Goal: Transaction & Acquisition: Purchase product/service

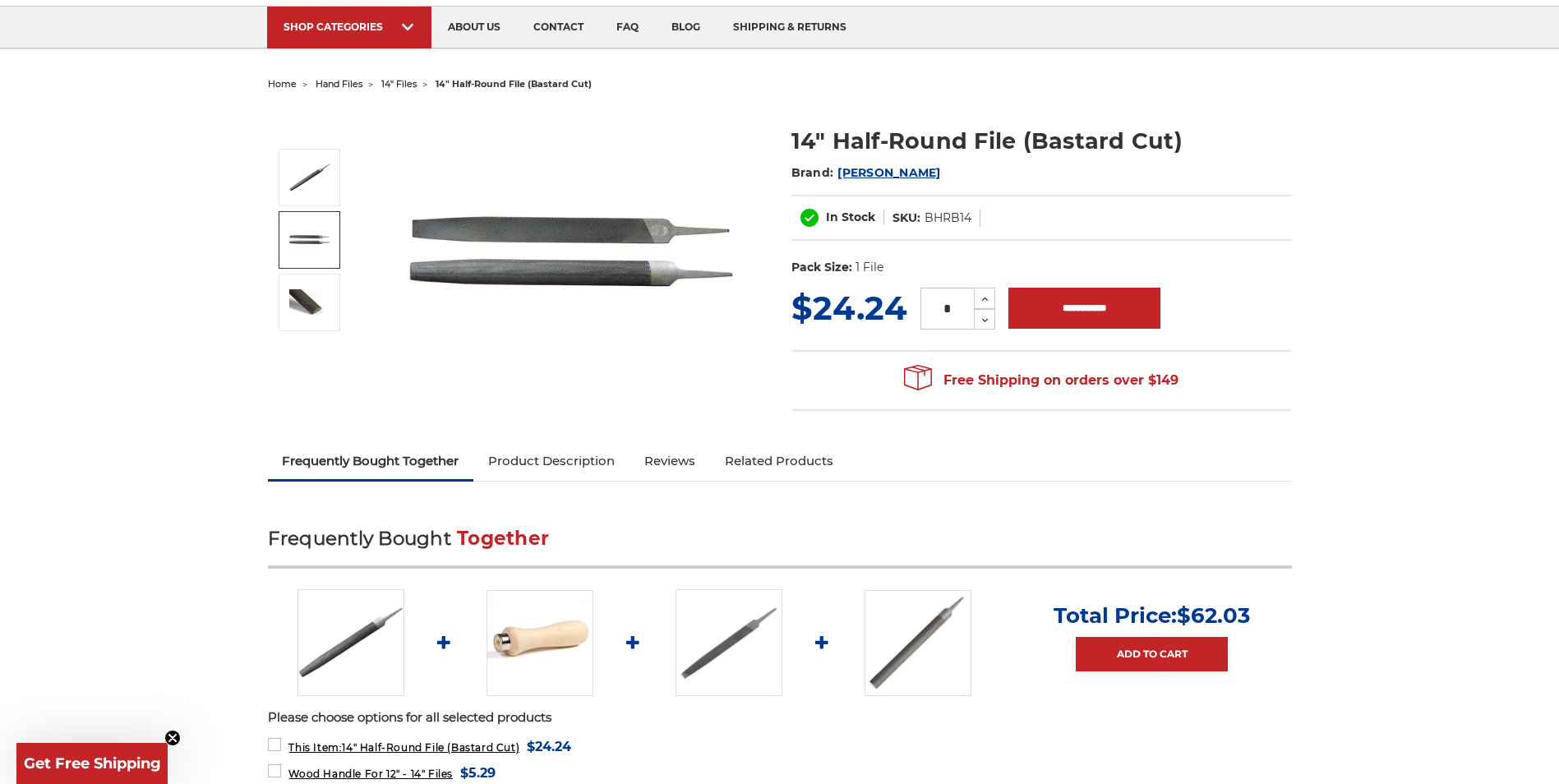
scroll to position [82, 0]
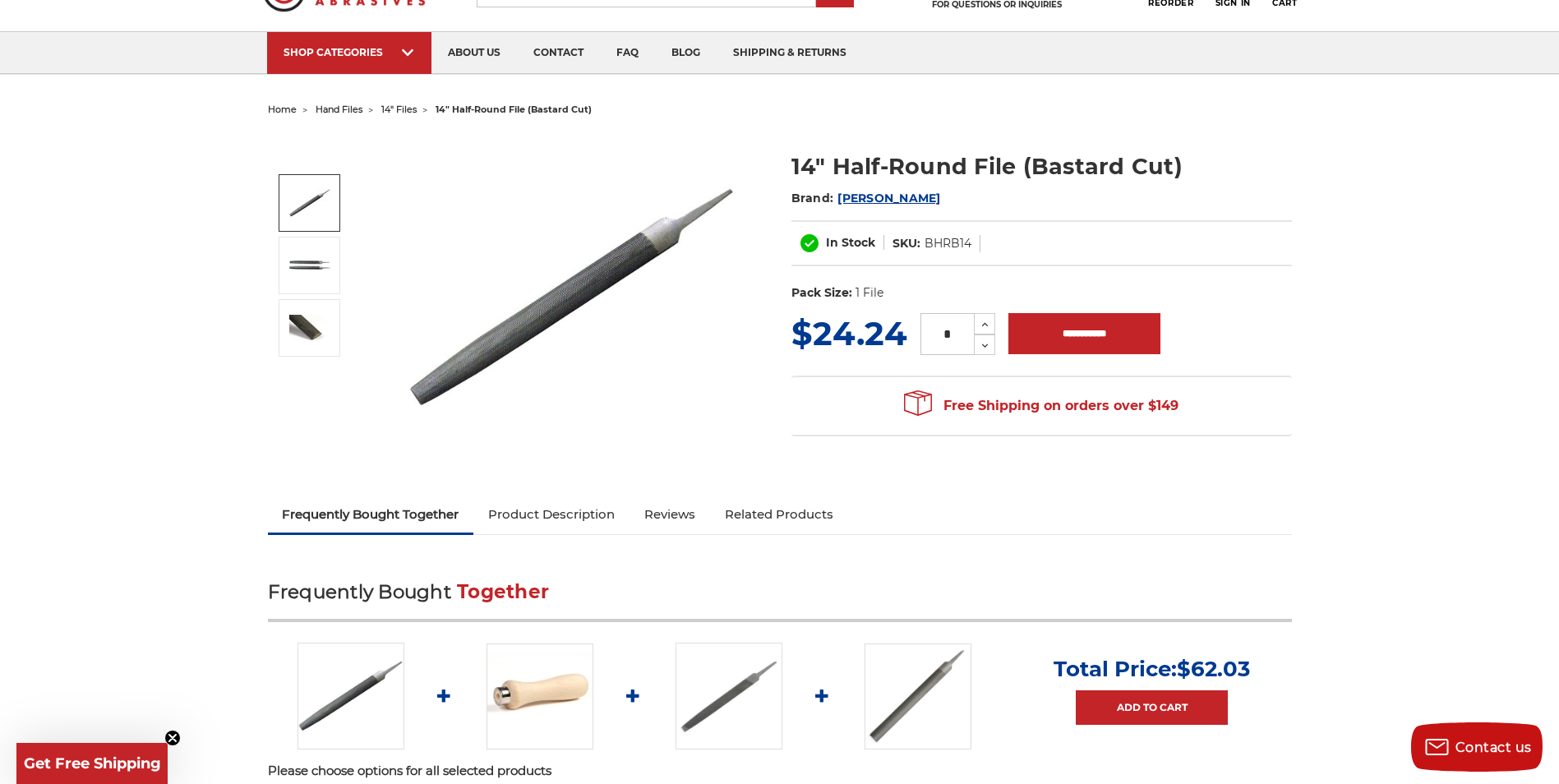
click at [342, 106] on span "hand files" at bounding box center [338, 109] width 47 height 11
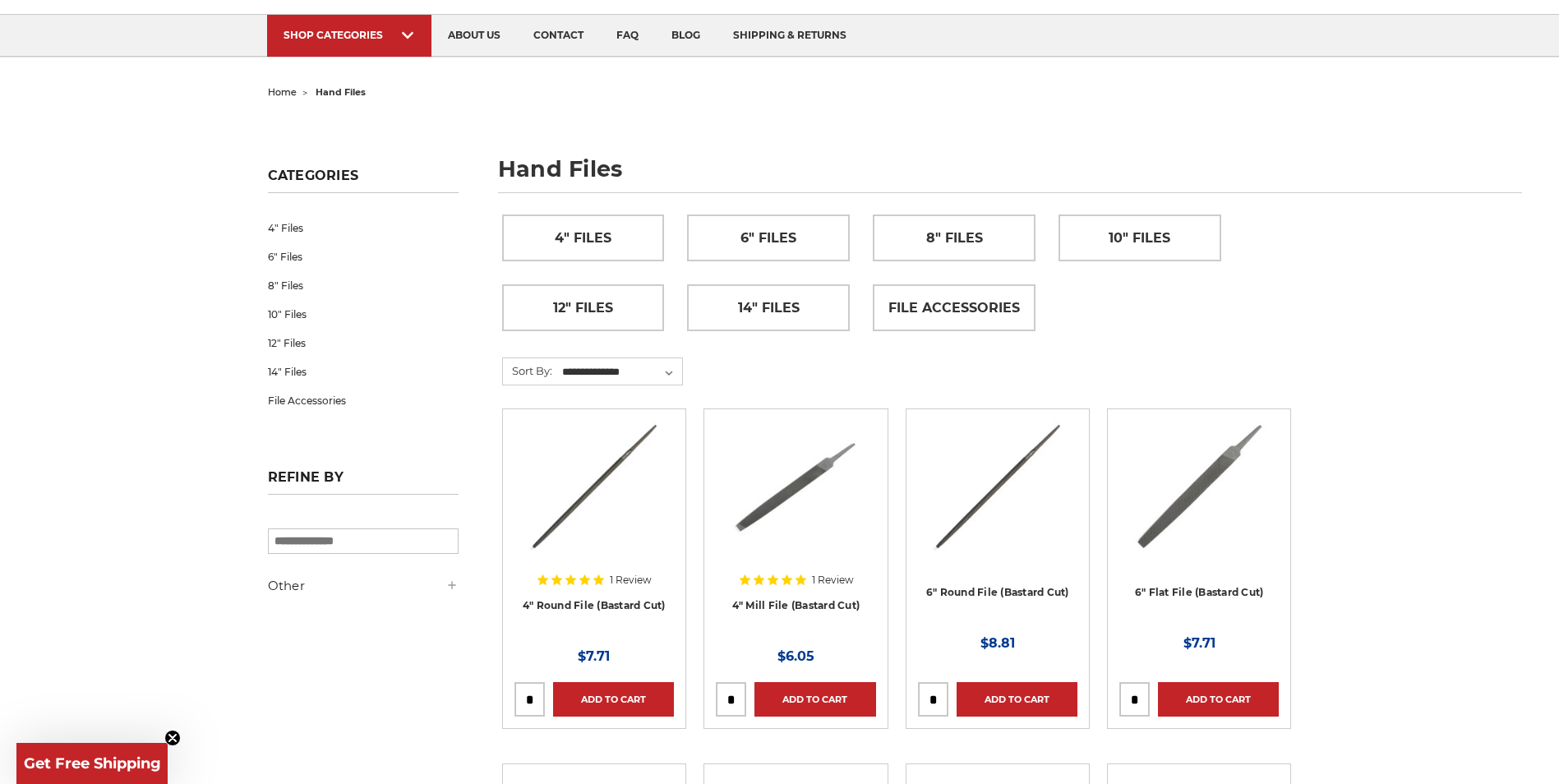
scroll to position [246, 0]
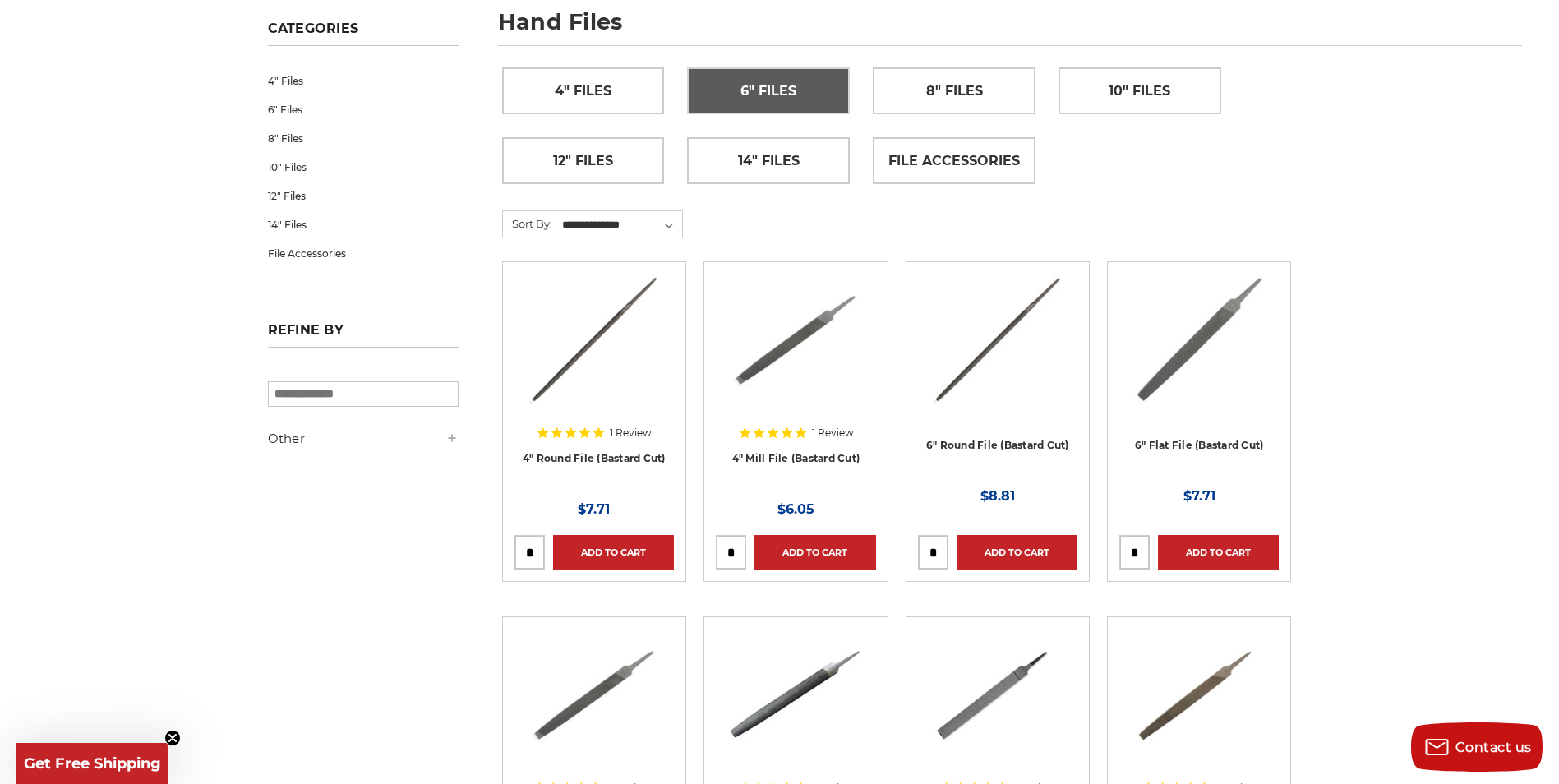
click at [812, 94] on link "6" Files" at bounding box center [769, 90] width 161 height 46
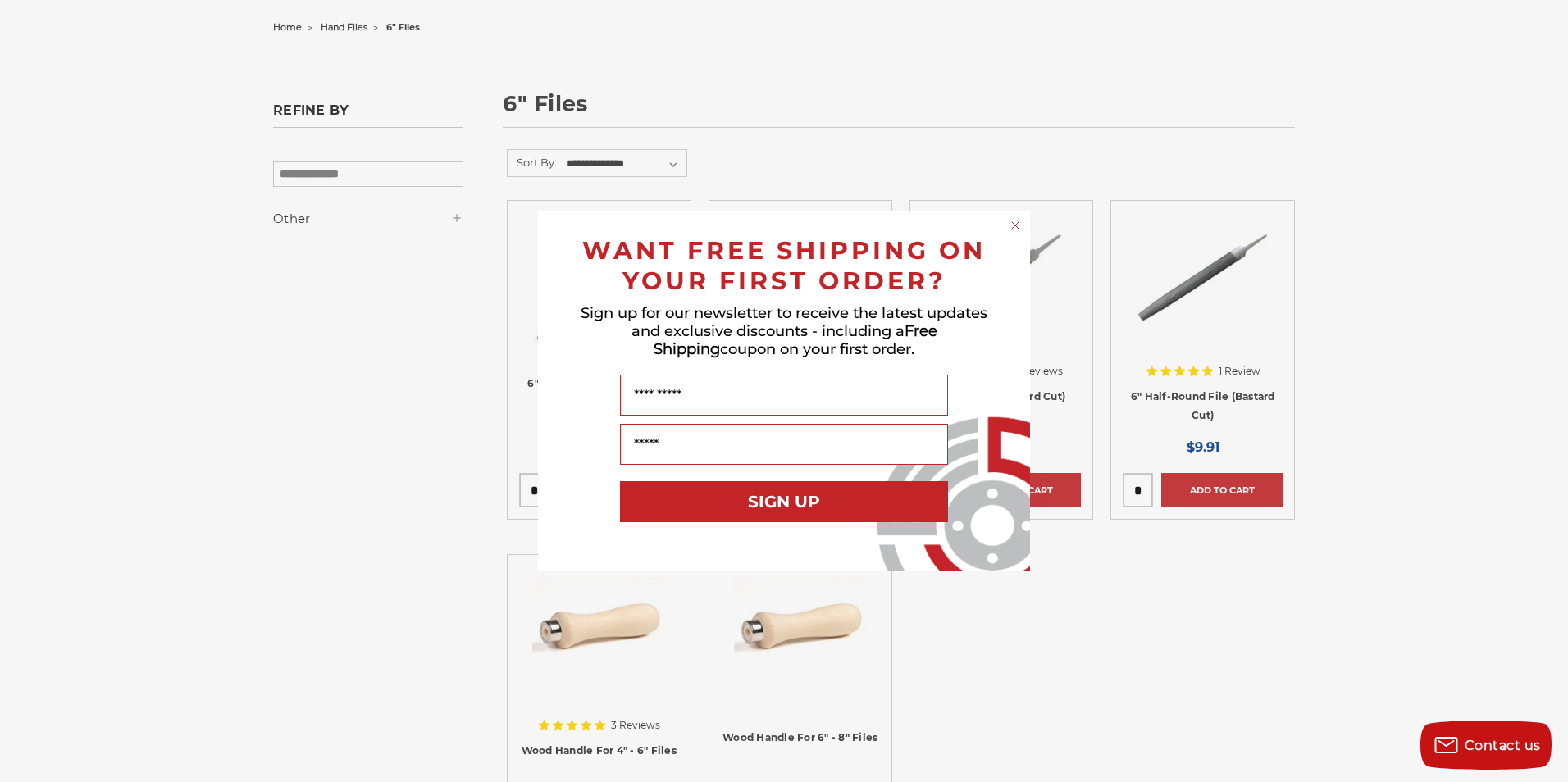
click at [1018, 227] on circle "Close dialog" at bounding box center [1015, 226] width 15 height 15
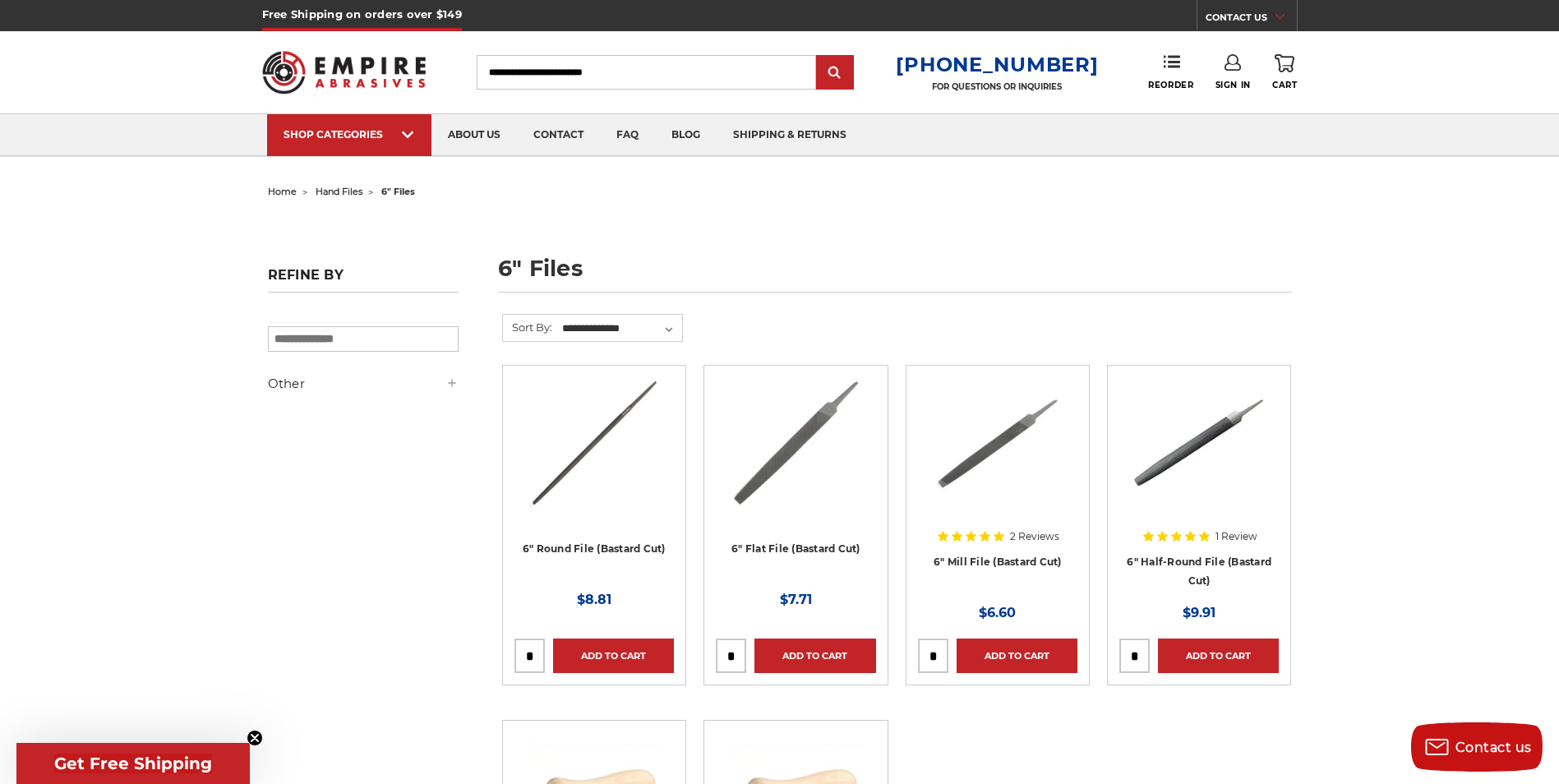
click at [350, 197] on span "hand files" at bounding box center [338, 191] width 47 height 11
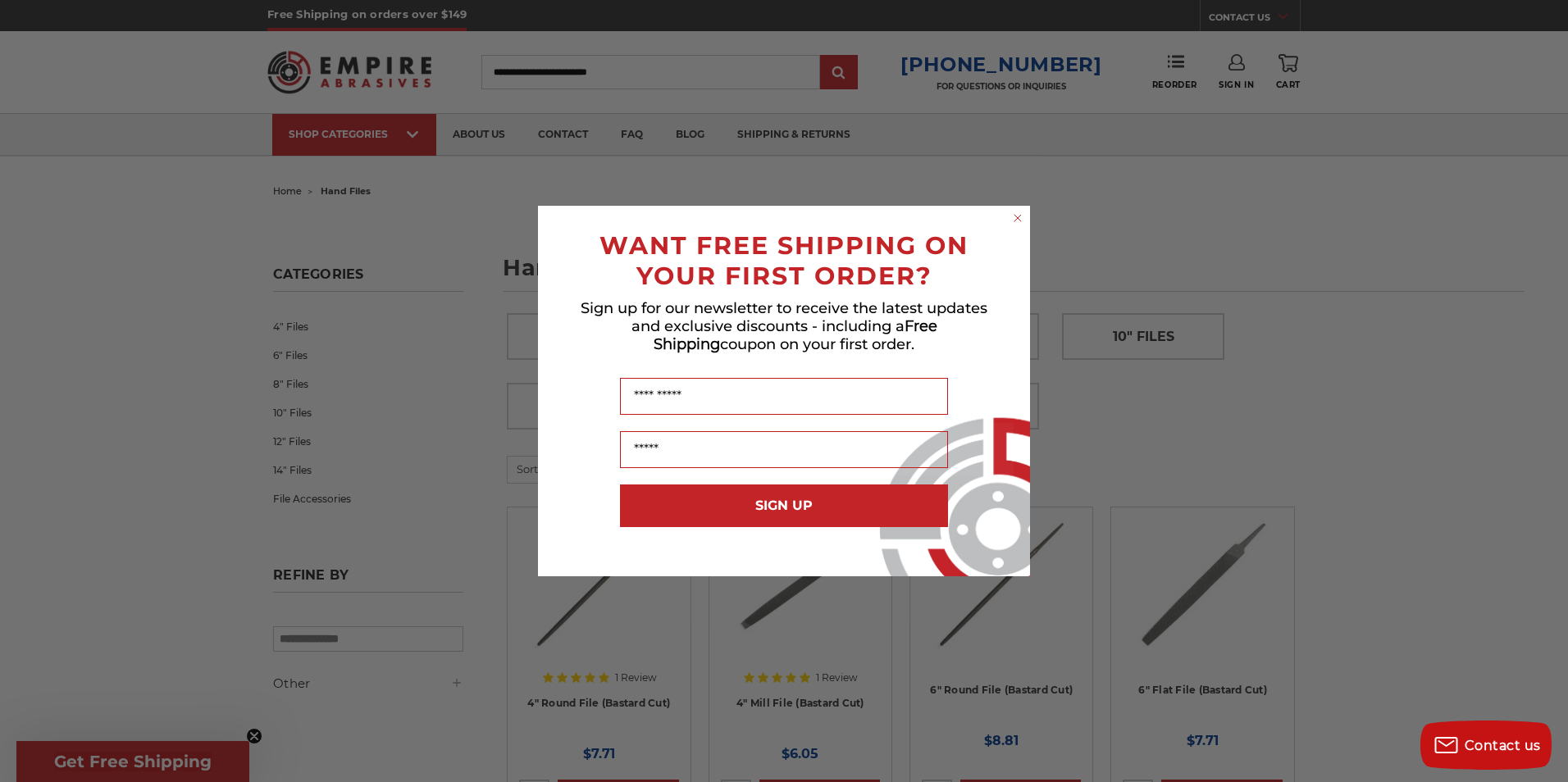
click at [1014, 218] on circle "Close dialog" at bounding box center [1018, 218] width 15 height 15
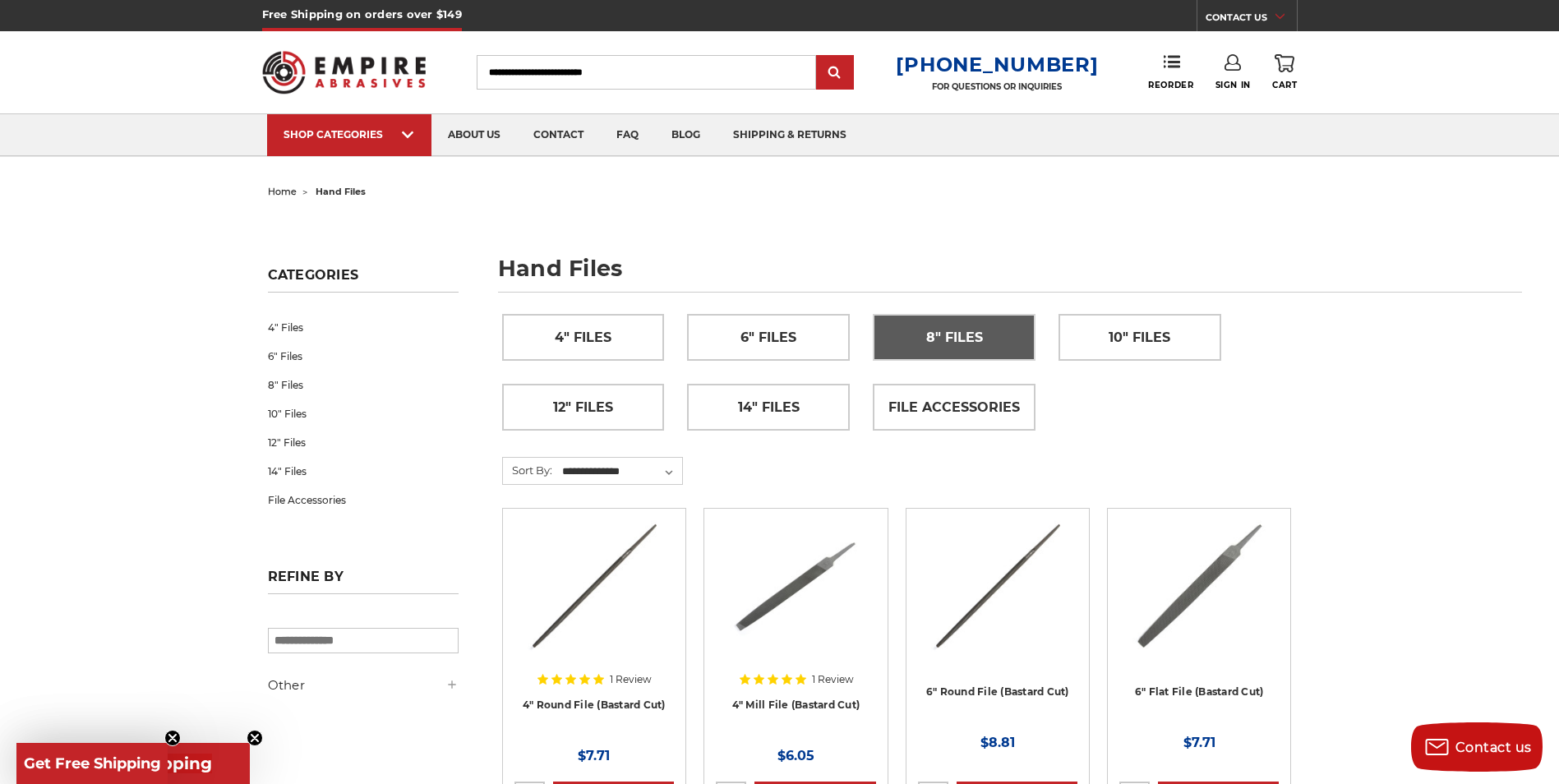
click at [989, 331] on link "8" Files" at bounding box center [954, 337] width 161 height 46
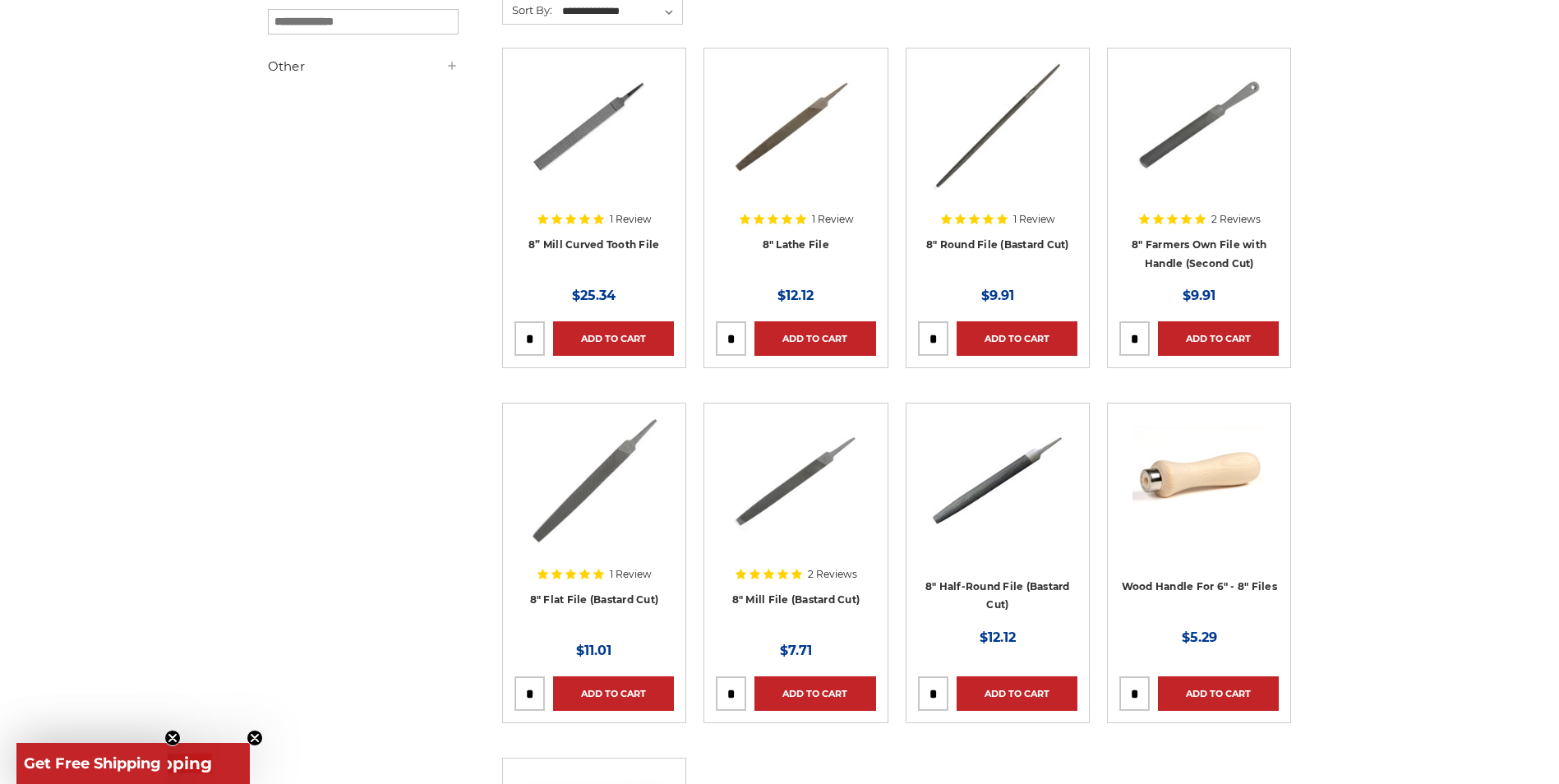
scroll to position [329, 0]
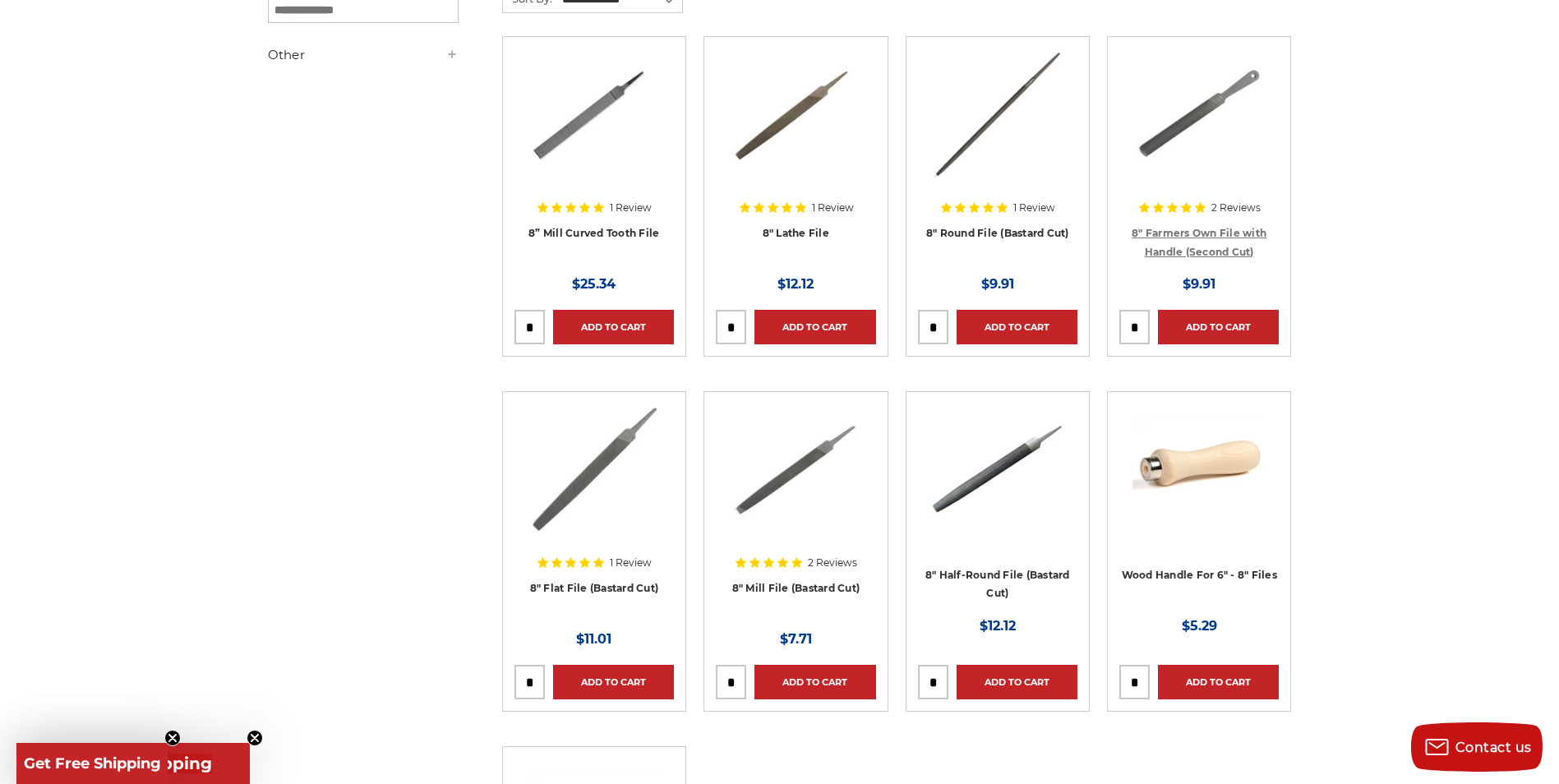
click at [1213, 235] on link "8" Farmers Own File with Handle (Second Cut)" at bounding box center [1199, 242] width 135 height 31
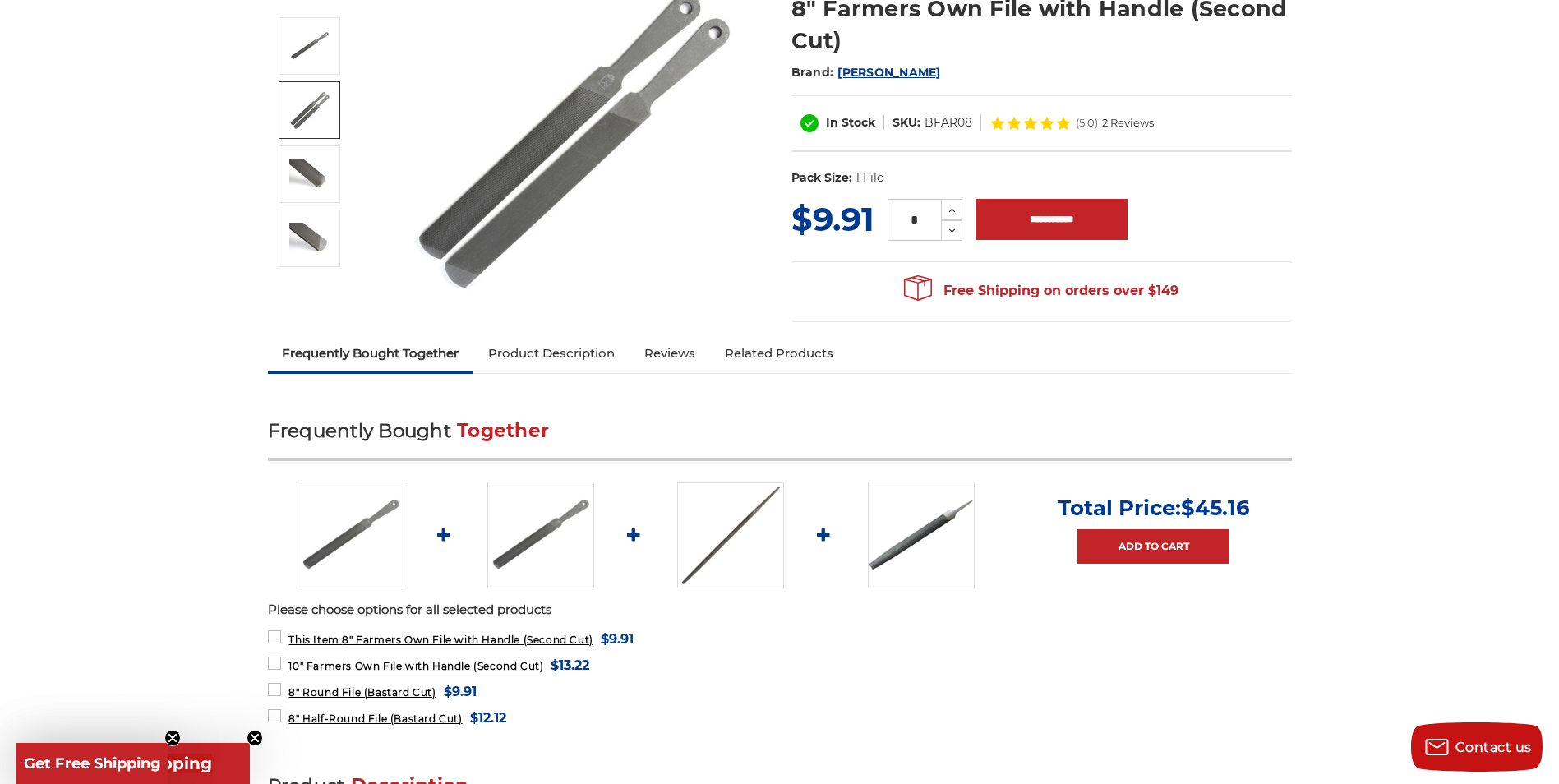
scroll to position [246, 0]
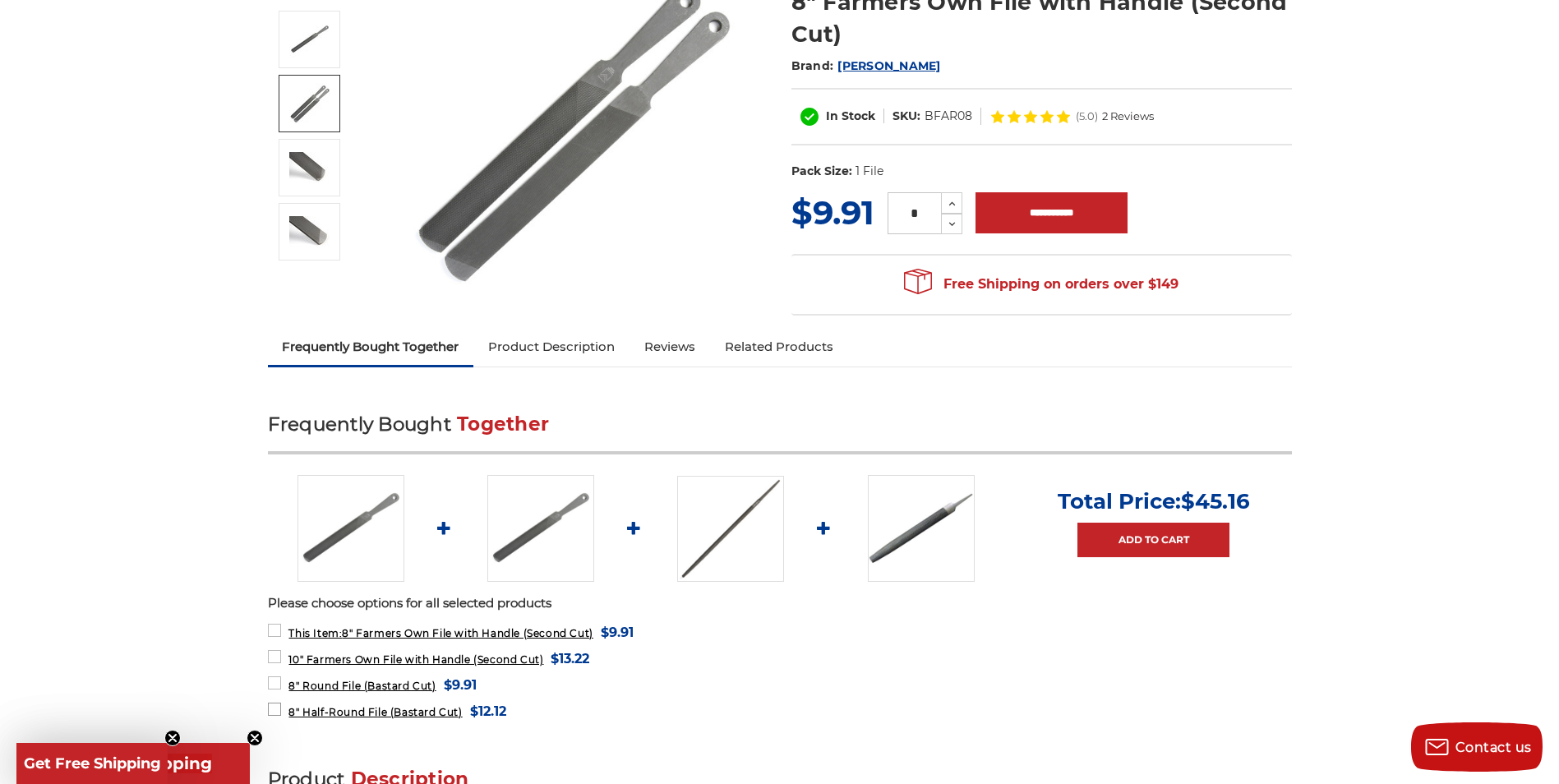
click at [331, 708] on span "8" Half-Round File (Bastard Cut)" at bounding box center [375, 712] width 174 height 12
click at [357, 712] on span "8" Half-Round File (Bastard Cut)" at bounding box center [375, 712] width 174 height 12
click at [907, 557] on img at bounding box center [921, 528] width 107 height 106
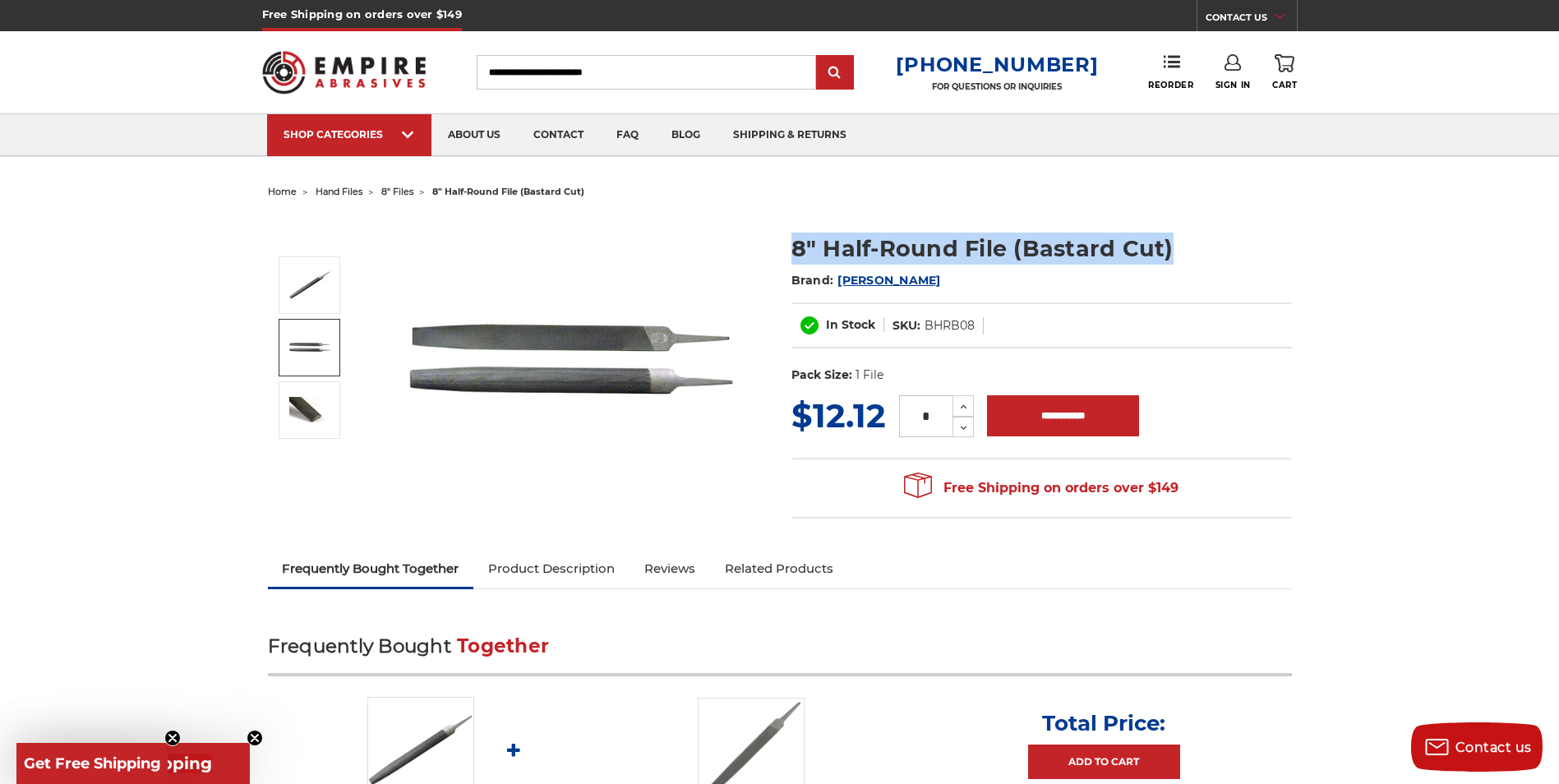
drag, startPoint x: 1184, startPoint y: 245, endPoint x: 792, endPoint y: 231, distance: 392.2
click at [792, 231] on section "8" Half-Round File (Bastard Cut) Brand: Mercer In Stock SKU: BHRB08 UPC: Pack S…" at bounding box center [1042, 304] width 524 height 177
copy h1 "8" Half-Round File (Bastard Cut)"
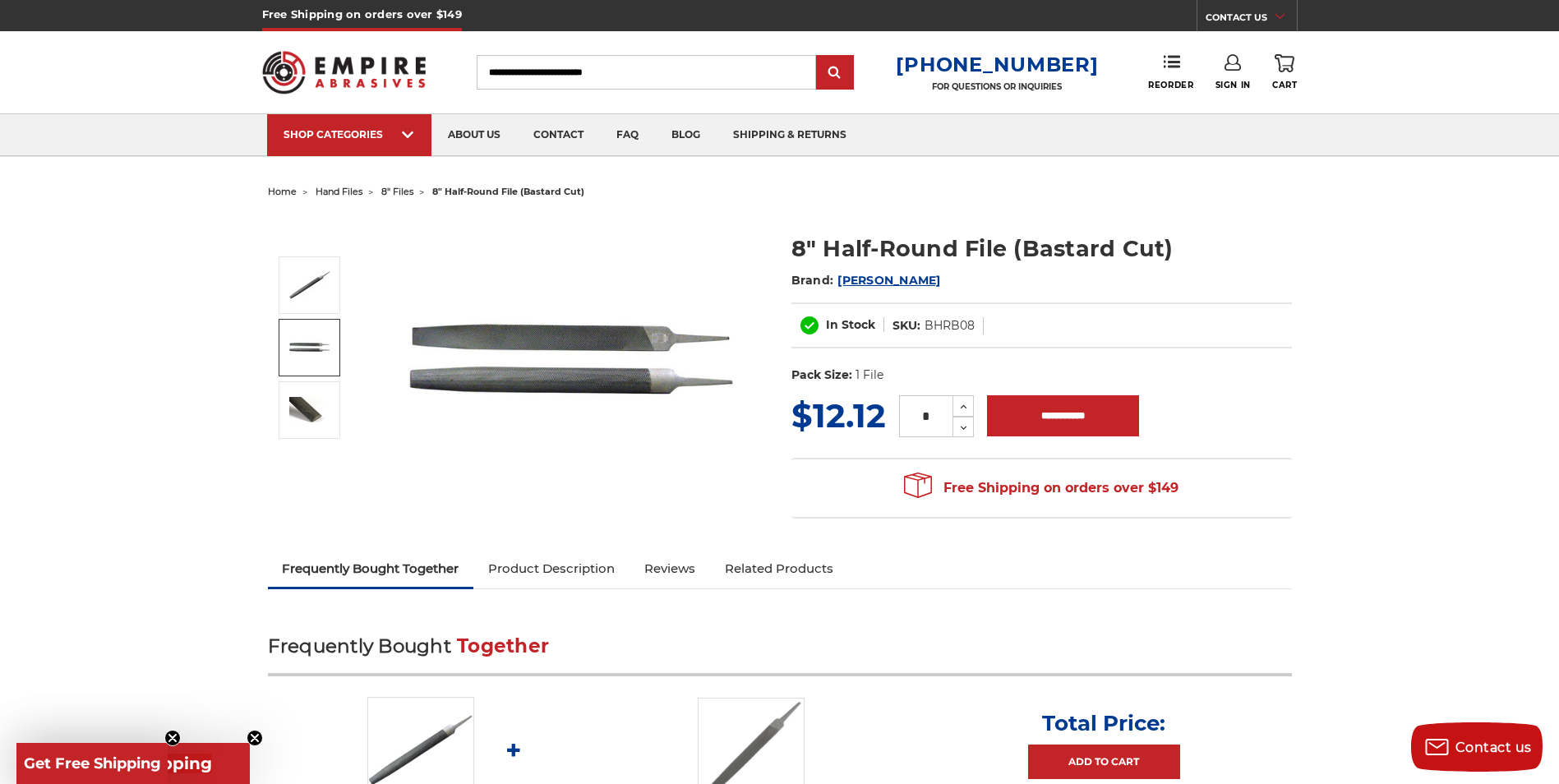
click at [748, 646] on h2 "Frequently Bought Together" at bounding box center [780, 657] width 1024 height 40
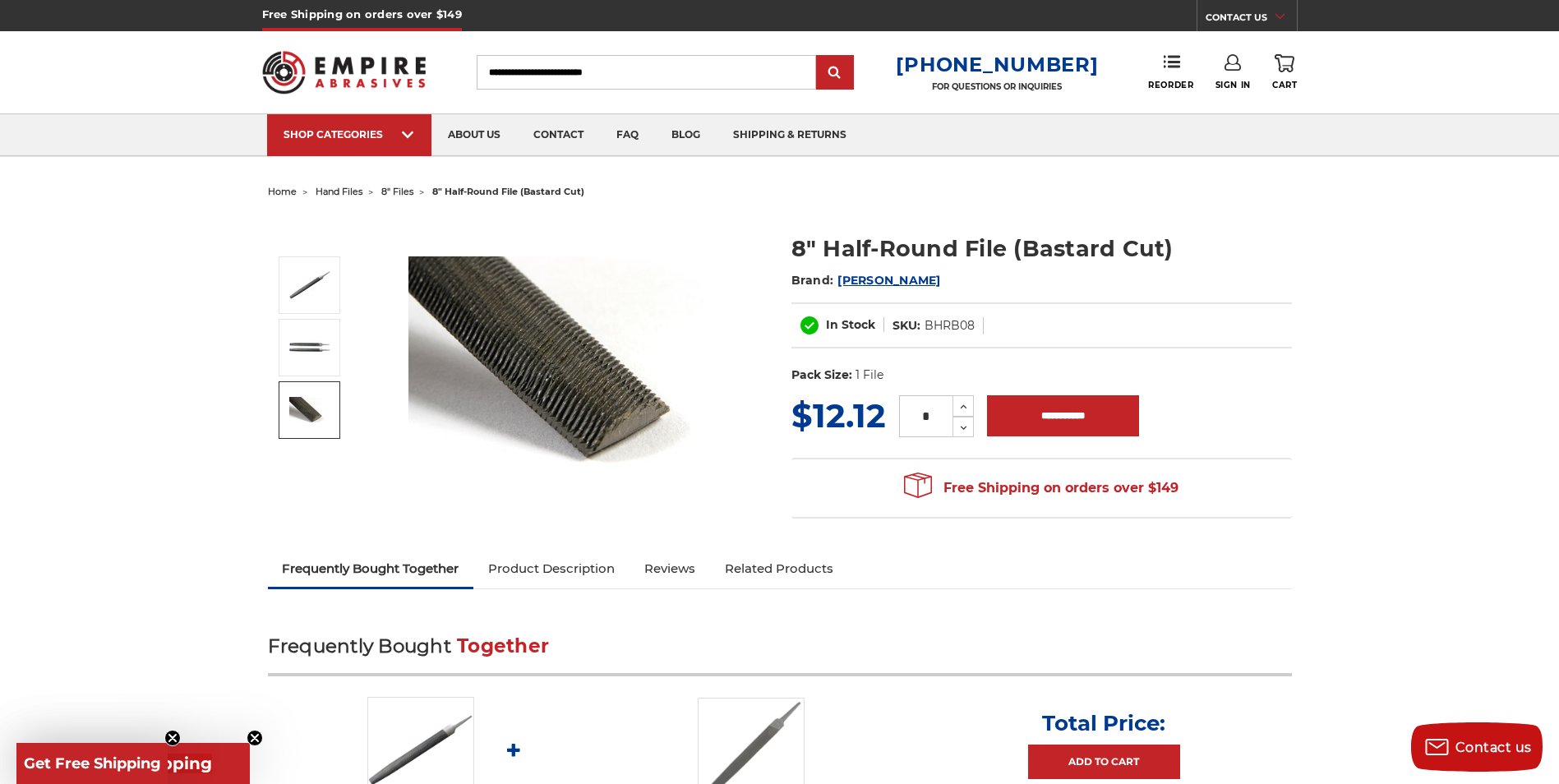
click at [592, 67] on input "Search" at bounding box center [646, 72] width 339 height 34
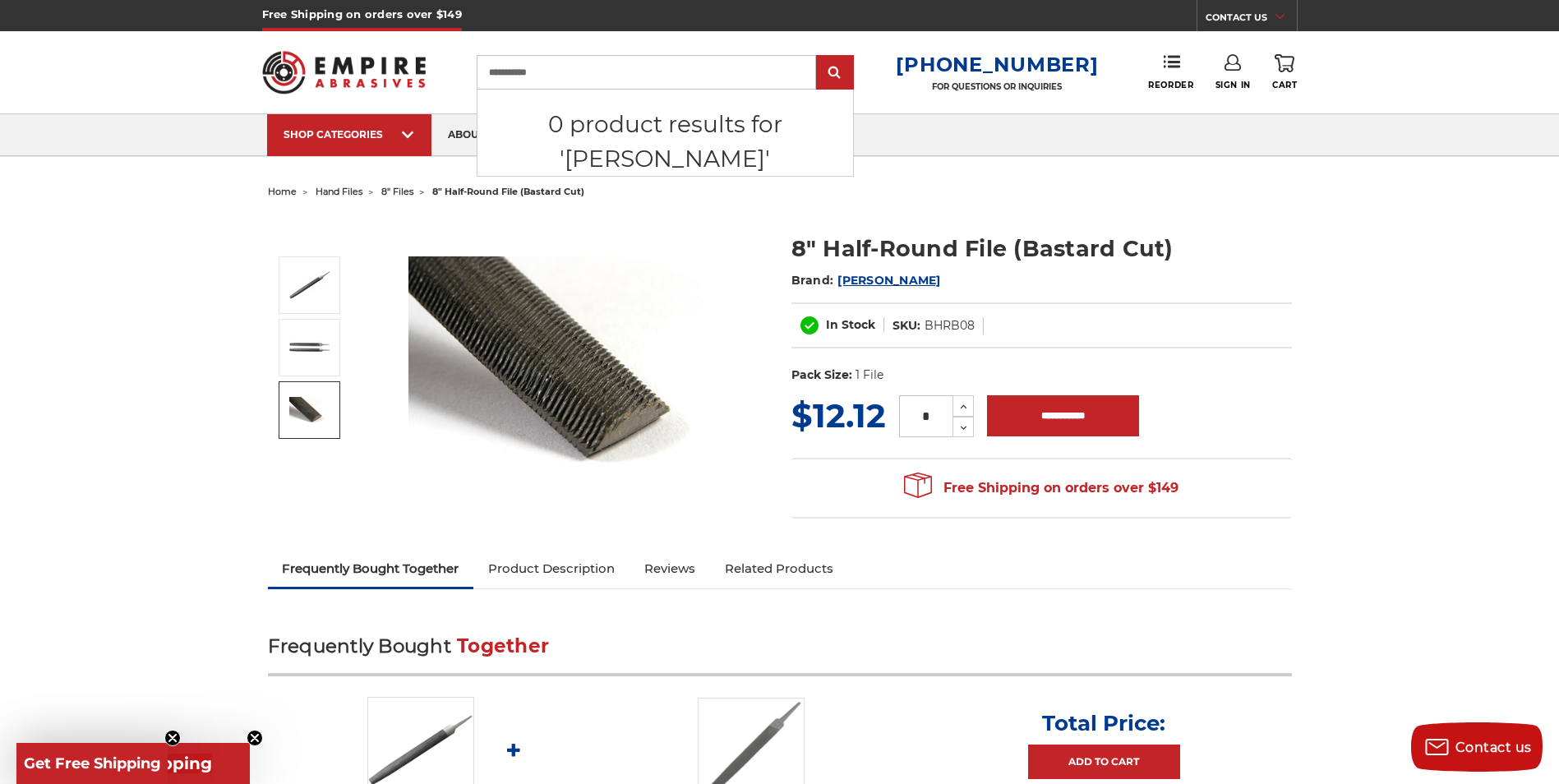
type input "**********"
